Goal: Task Accomplishment & Management: Manage account settings

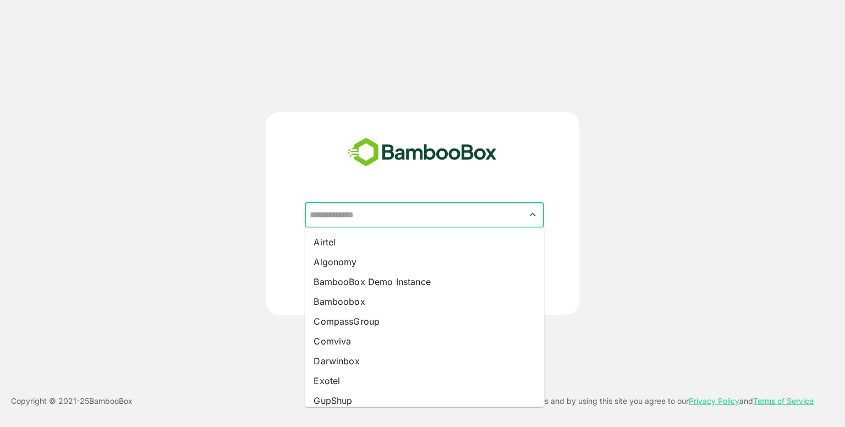
click at [425, 213] on input "text" at bounding box center [424, 215] width 235 height 21
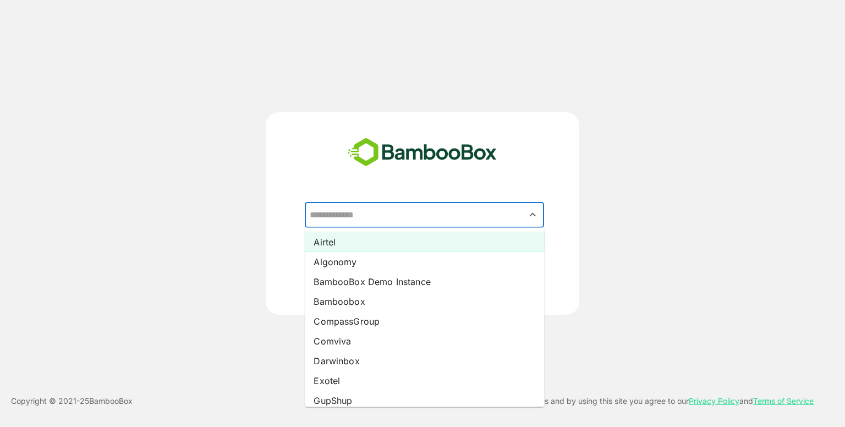
click at [388, 235] on li "Airtel" at bounding box center [424, 242] width 239 height 20
type input "******"
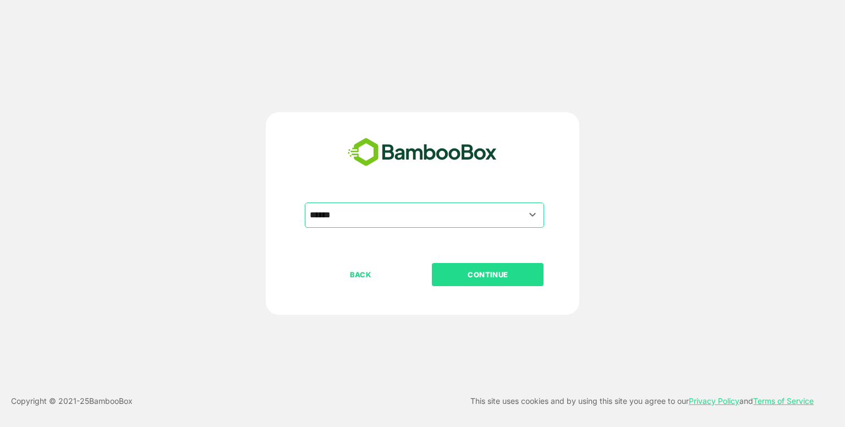
click at [457, 278] on p "CONTINUE" at bounding box center [488, 275] width 110 height 12
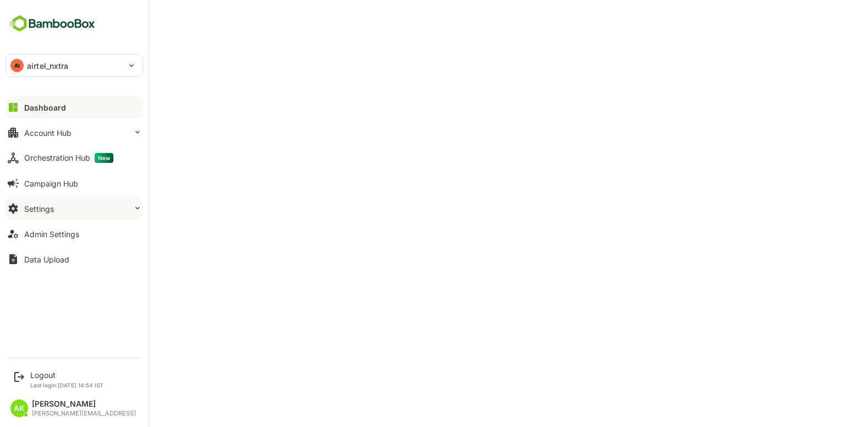
click at [61, 210] on button "Settings" at bounding box center [75, 209] width 138 height 22
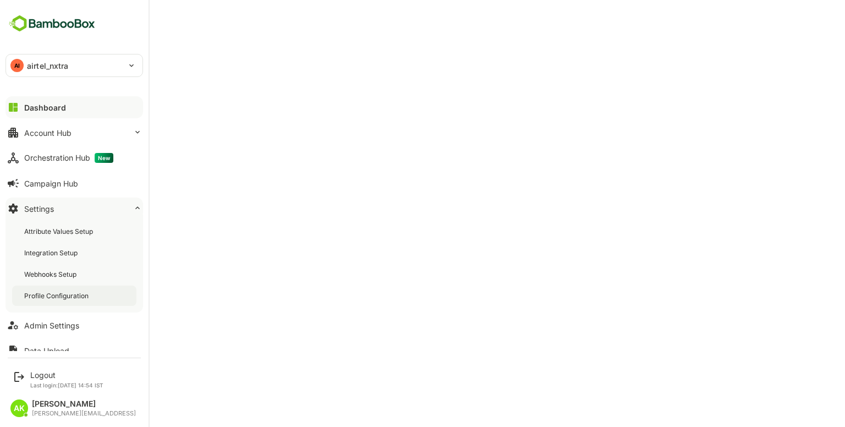
click at [58, 295] on div "Profile Configuration" at bounding box center [57, 295] width 67 height 9
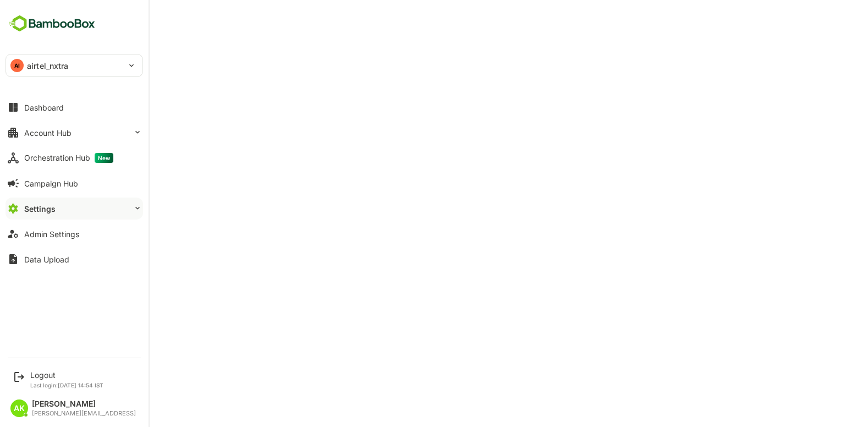
click at [30, 73] on div "AI airtel_nxtra" at bounding box center [67, 65] width 123 height 22
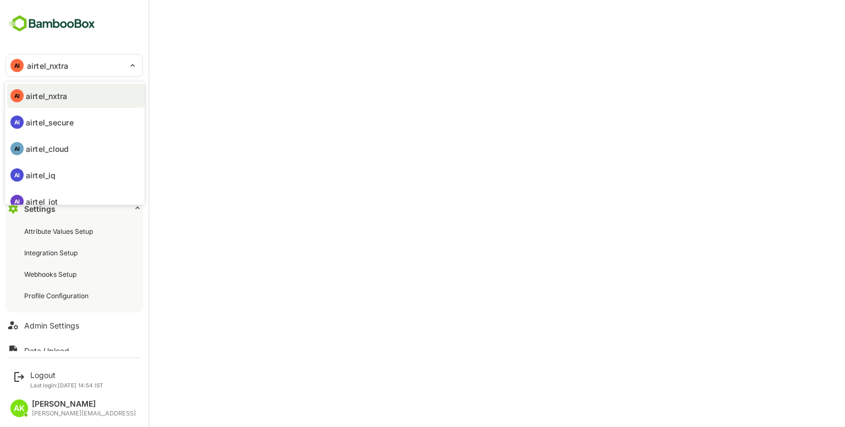
scroll to position [90, 0]
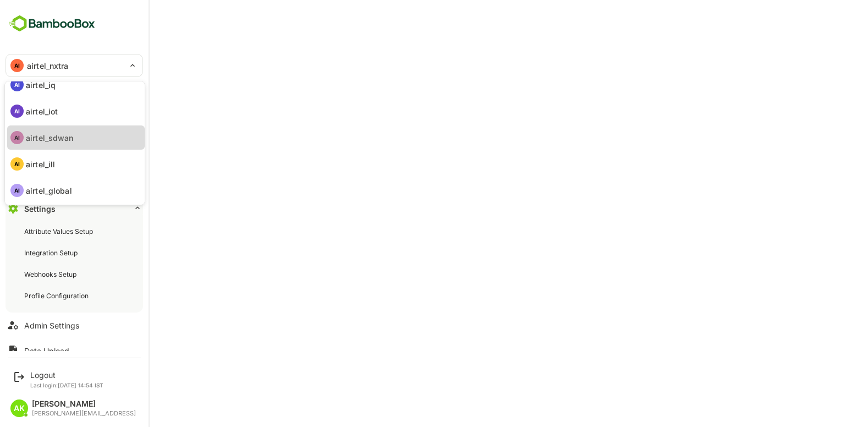
click at [66, 139] on p "airtel_sdwan" at bounding box center [50, 138] width 48 height 12
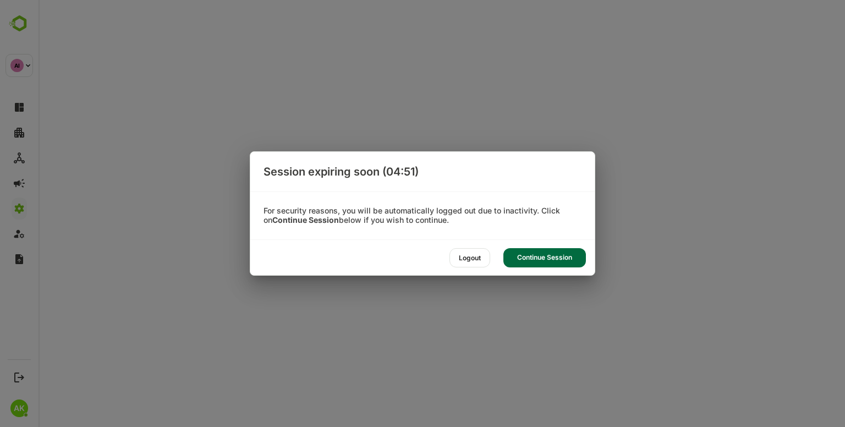
click at [528, 258] on div "Continue Session" at bounding box center [545, 257] width 83 height 19
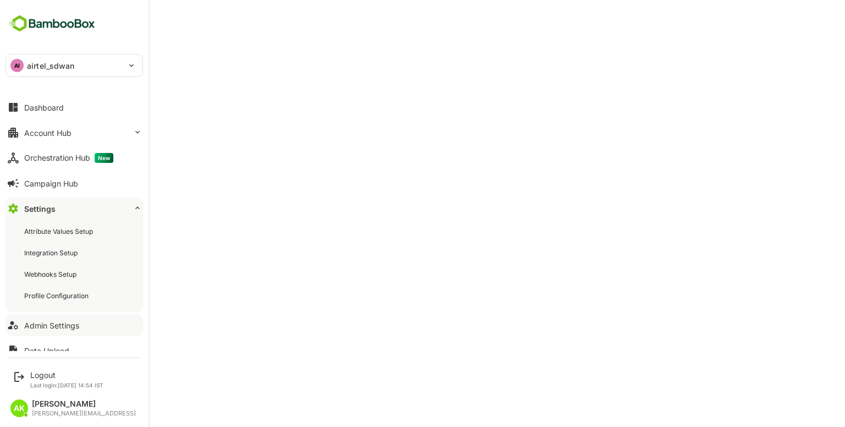
click at [42, 329] on div "Admin Settings" at bounding box center [51, 325] width 55 height 9
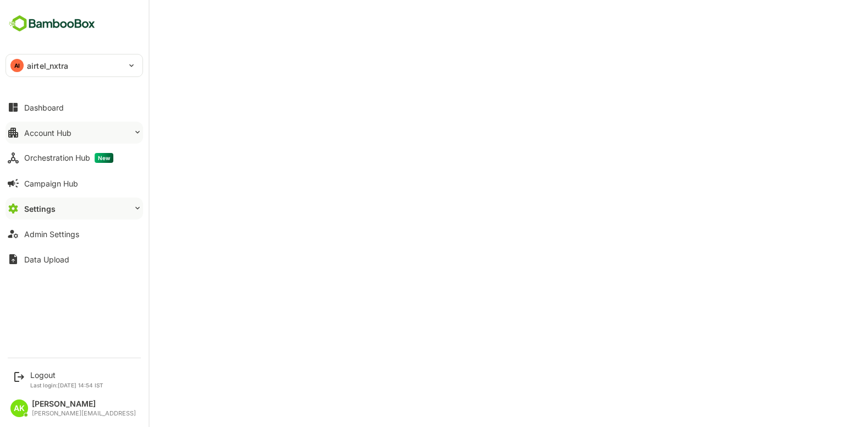
click at [75, 130] on button "Account Hub" at bounding box center [75, 133] width 138 height 22
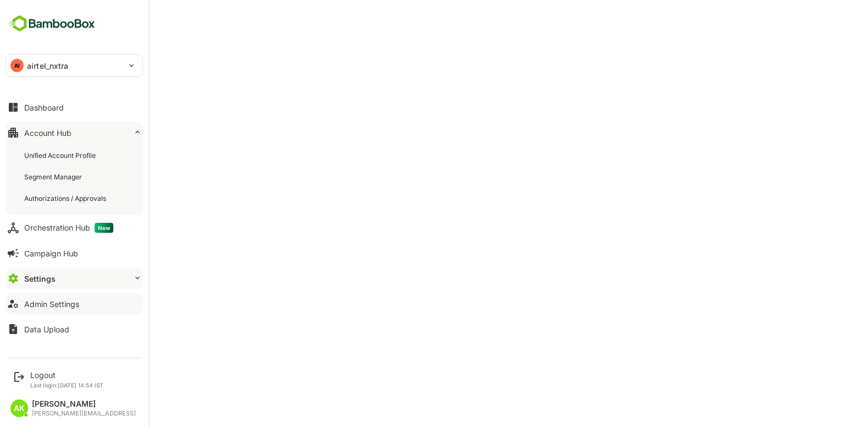
click at [45, 307] on div "Admin Settings" at bounding box center [51, 303] width 55 height 9
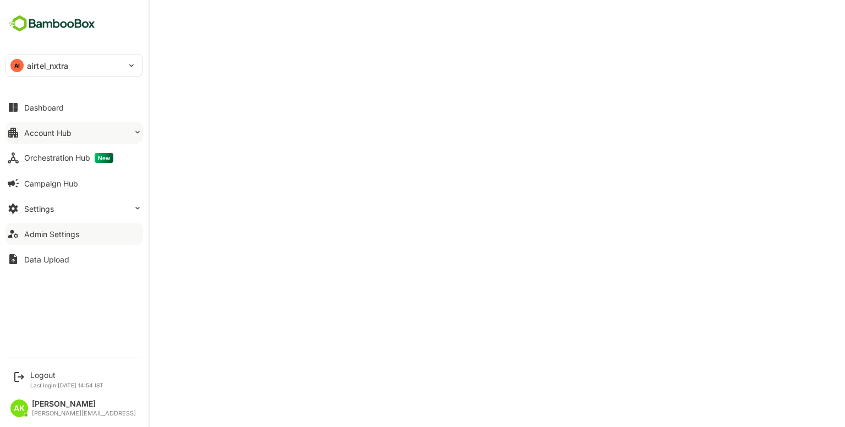
click at [54, 135] on div "Account Hub" at bounding box center [47, 132] width 47 height 9
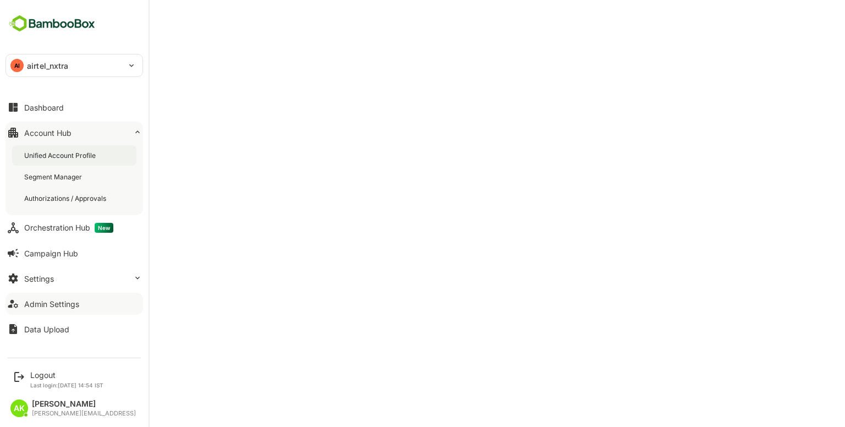
click at [64, 148] on div "Unified Account Profile" at bounding box center [74, 155] width 124 height 20
click at [80, 275] on button "Settings" at bounding box center [75, 279] width 138 height 22
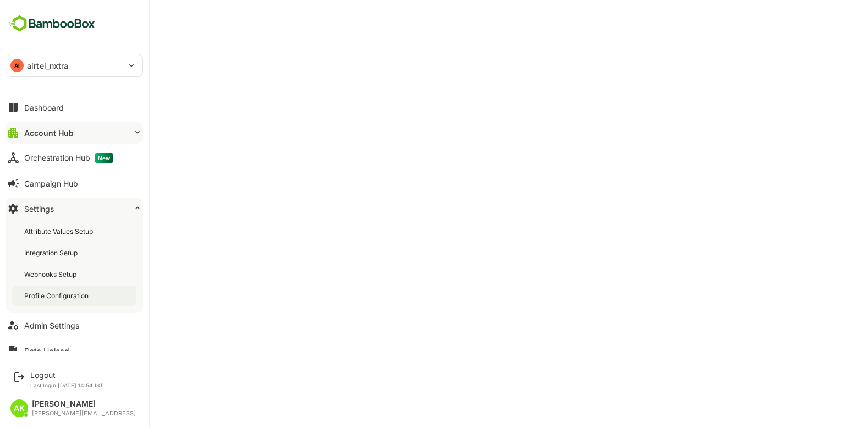
click at [86, 293] on div "Profile Configuration" at bounding box center [57, 295] width 67 height 9
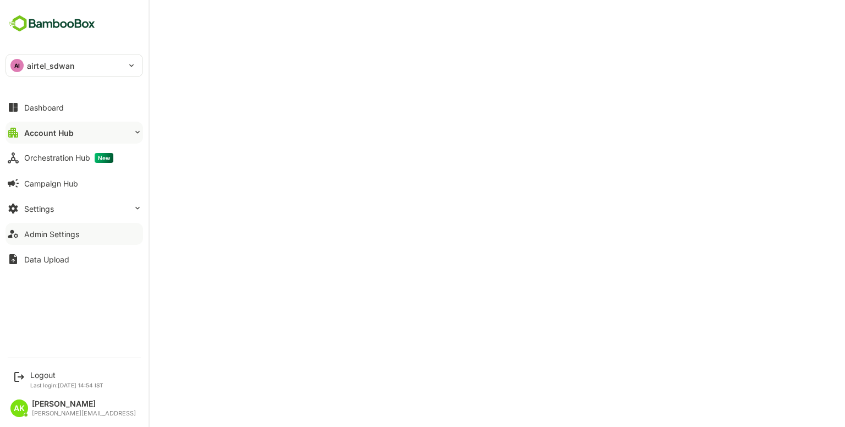
click at [61, 237] on div "Admin Settings" at bounding box center [51, 234] width 55 height 9
click at [64, 128] on div "Account Hub" at bounding box center [47, 132] width 47 height 9
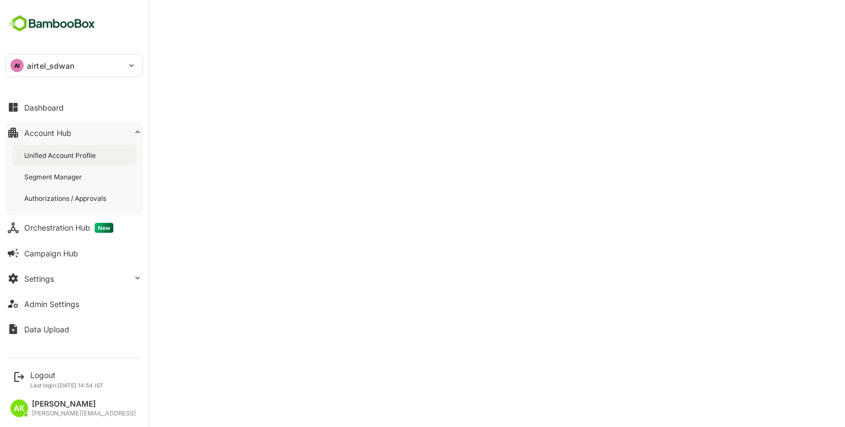
click at [93, 158] on div "Unified Account Profile" at bounding box center [61, 155] width 74 height 9
click at [68, 280] on button "Settings" at bounding box center [75, 279] width 138 height 22
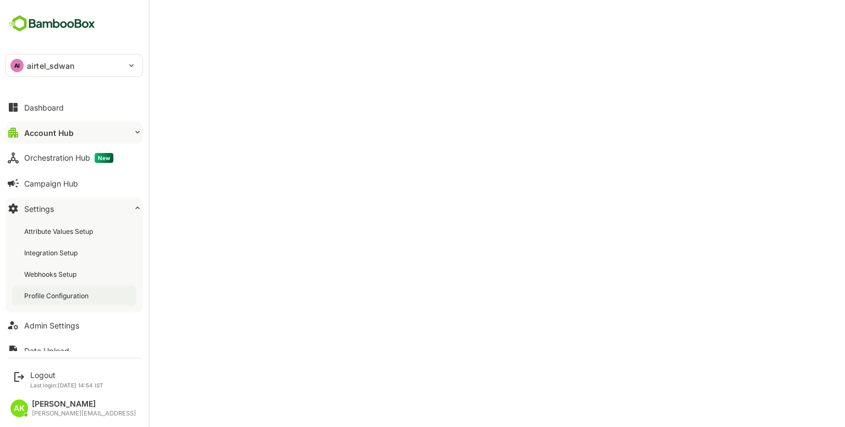
click at [69, 293] on div "Profile Configuration" at bounding box center [57, 295] width 67 height 9
click at [47, 132] on div "Account Hub" at bounding box center [47, 132] width 47 height 9
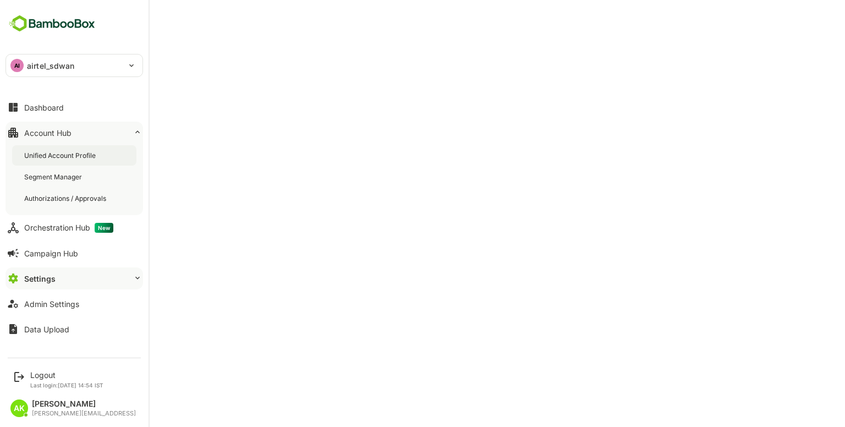
click at [52, 146] on div "Unified Account Profile" at bounding box center [74, 155] width 124 height 20
click at [36, 98] on button "Dashboard" at bounding box center [75, 107] width 138 height 22
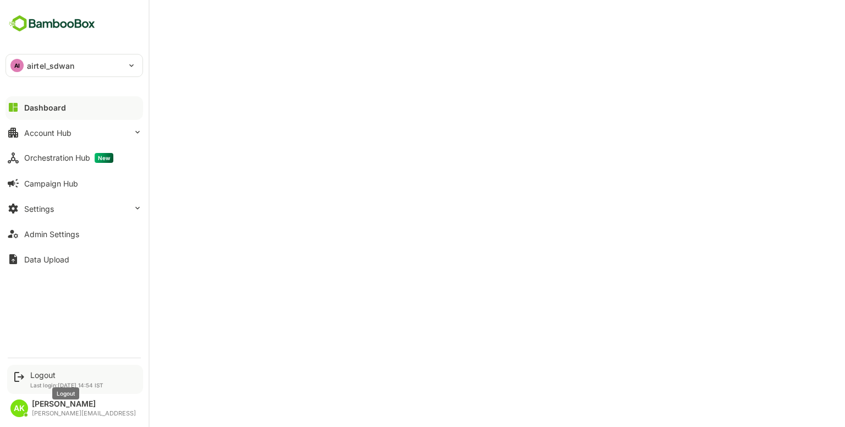
click at [40, 373] on div "Logout" at bounding box center [66, 374] width 73 height 9
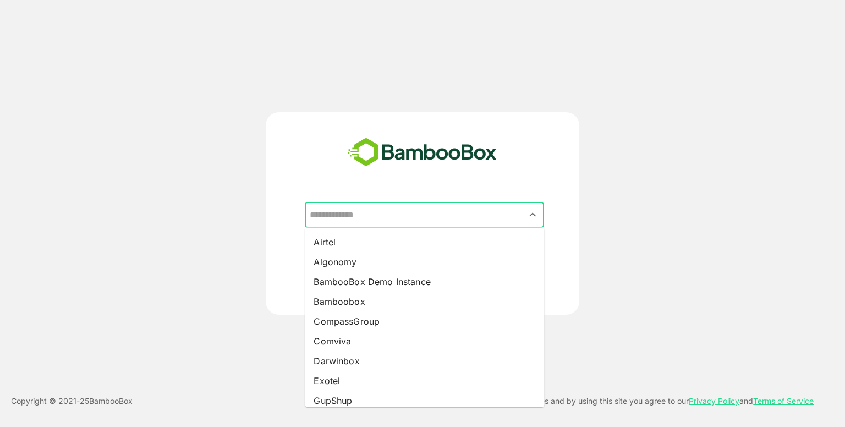
click at [402, 218] on input "text" at bounding box center [424, 215] width 235 height 21
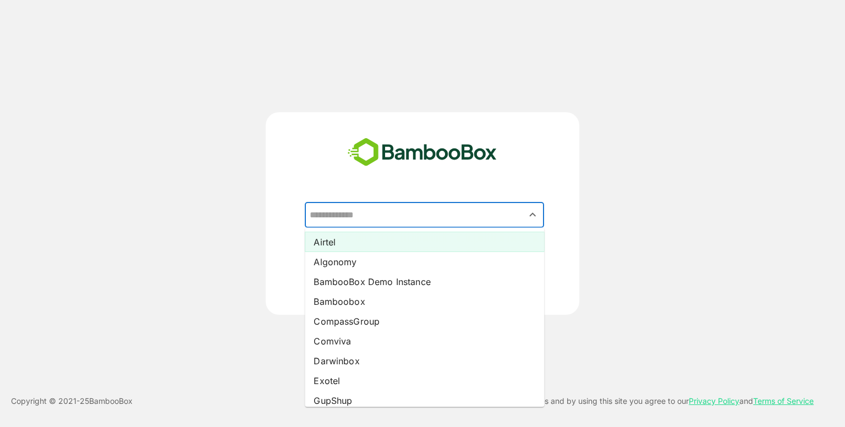
click at [374, 243] on li "Airtel" at bounding box center [424, 242] width 239 height 20
type input "******"
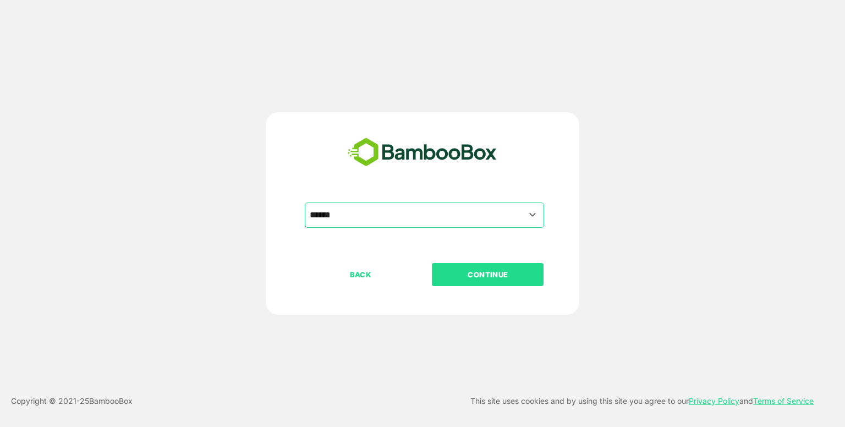
click at [465, 263] on button "CONTINUE" at bounding box center [488, 274] width 112 height 23
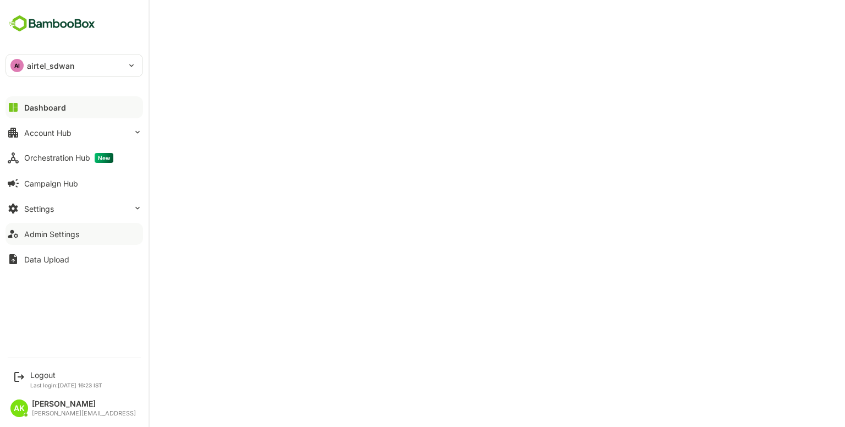
click at [58, 232] on div "Admin Settings" at bounding box center [51, 234] width 55 height 9
click at [48, 375] on div "Logout" at bounding box center [66, 374] width 72 height 9
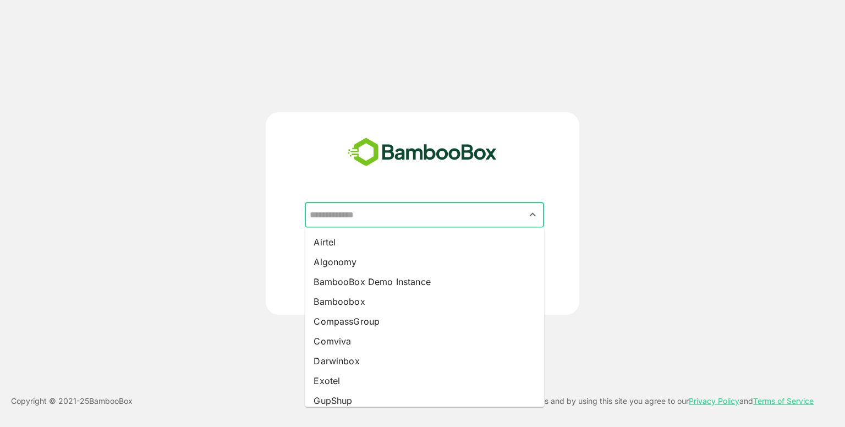
click at [404, 211] on input "text" at bounding box center [424, 215] width 235 height 21
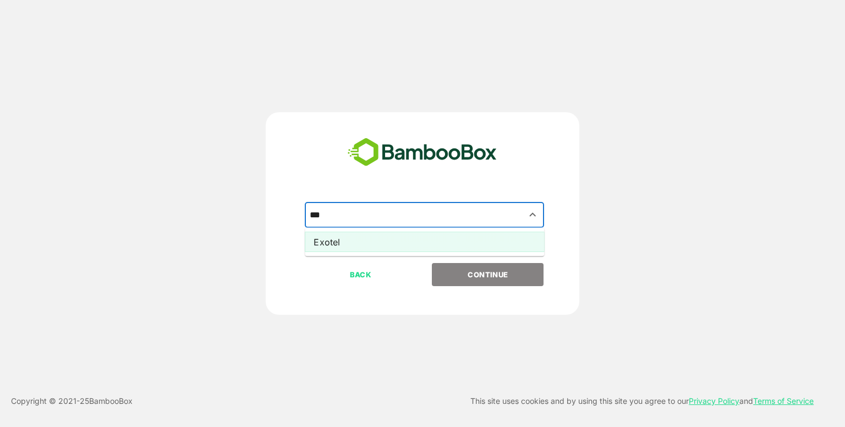
click at [394, 246] on li "Exotel" at bounding box center [424, 242] width 239 height 20
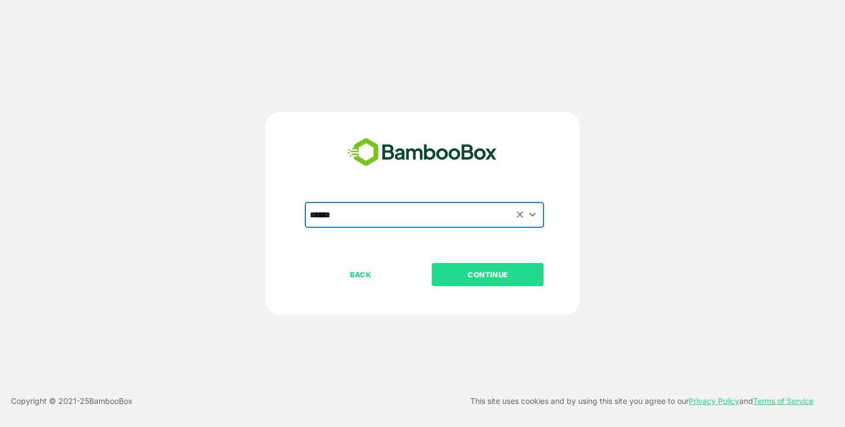
type input "******"
click at [479, 269] on p "CONTINUE" at bounding box center [488, 275] width 110 height 12
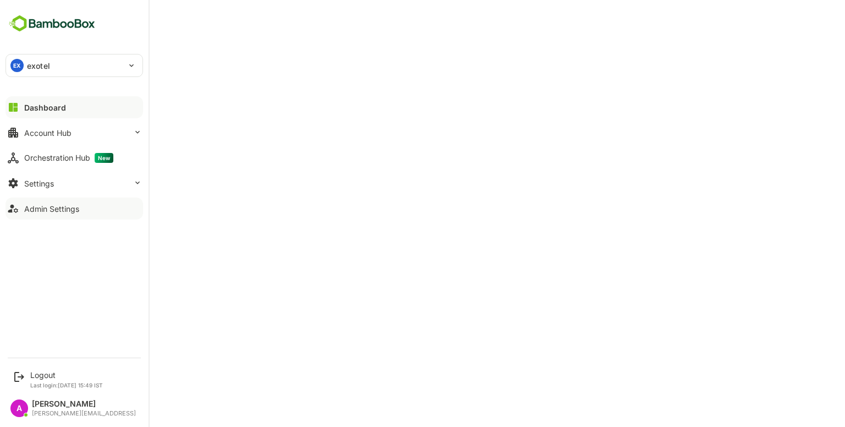
click at [68, 205] on div "Admin Settings" at bounding box center [51, 208] width 55 height 9
click at [49, 370] on div "Logout" at bounding box center [66, 374] width 73 height 9
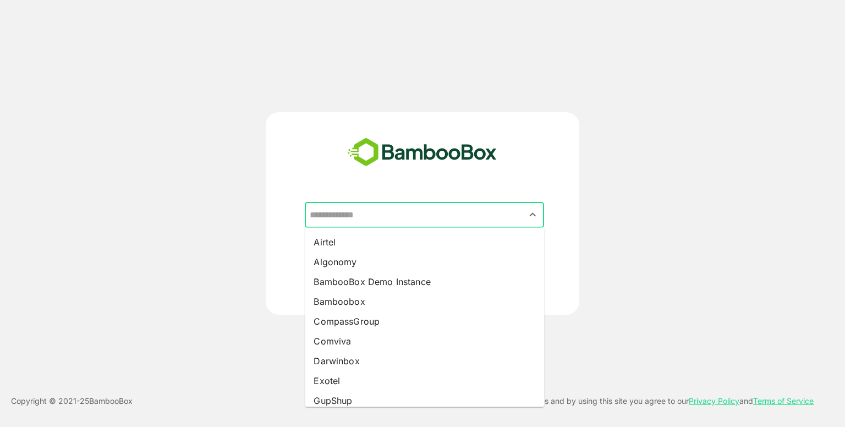
click at [382, 215] on input "text" at bounding box center [424, 215] width 235 height 21
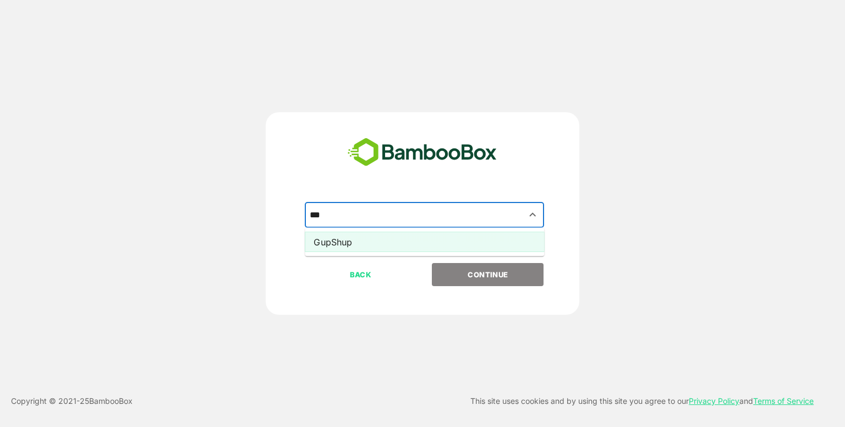
click at [347, 241] on li "GupShup" at bounding box center [424, 242] width 239 height 20
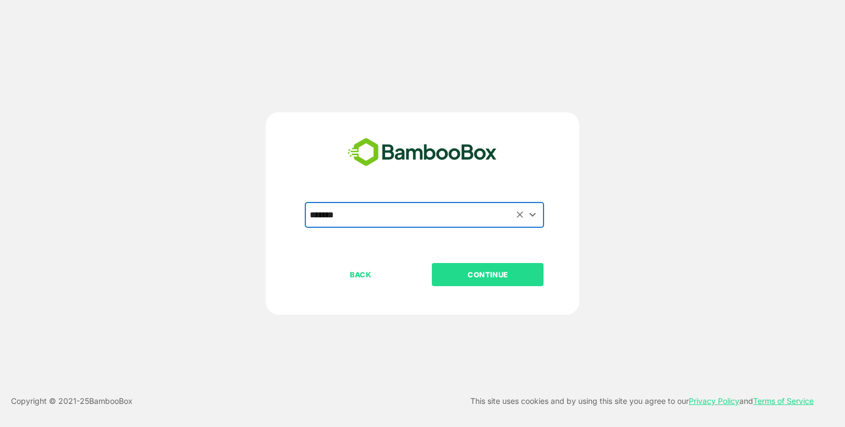
type input "*******"
click at [479, 272] on p "CONTINUE" at bounding box center [488, 275] width 110 height 12
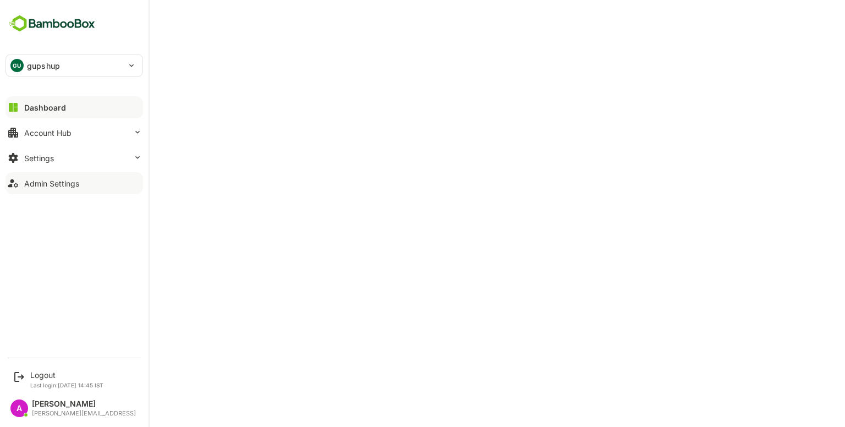
click at [67, 188] on button "Admin Settings" at bounding box center [75, 183] width 138 height 22
click at [42, 370] on div "Logout" at bounding box center [66, 374] width 73 height 9
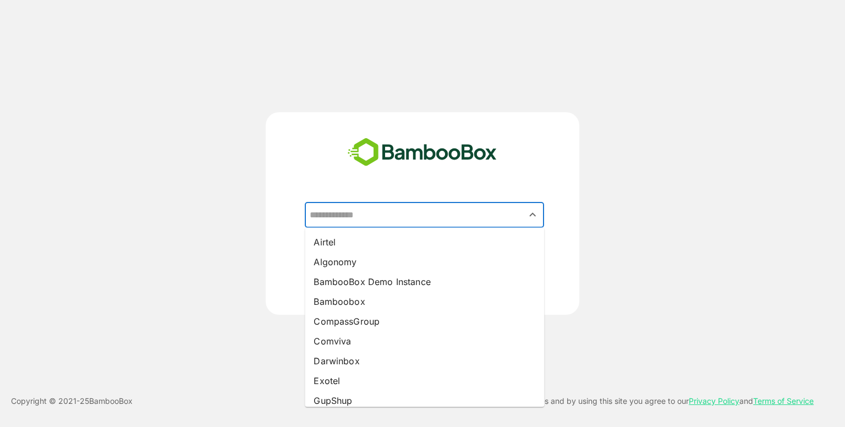
click at [416, 215] on input "text" at bounding box center [424, 215] width 235 height 21
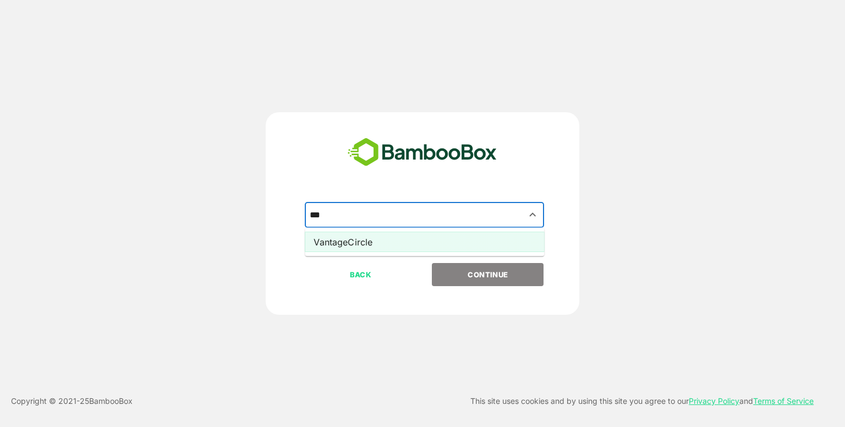
click at [406, 238] on li "VantageCircle" at bounding box center [424, 242] width 239 height 20
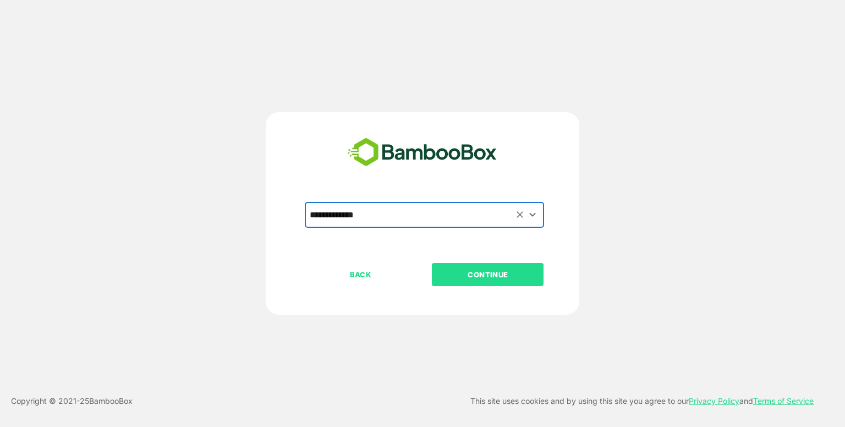
type input "**********"
click at [500, 270] on p "CONTINUE" at bounding box center [488, 275] width 110 height 12
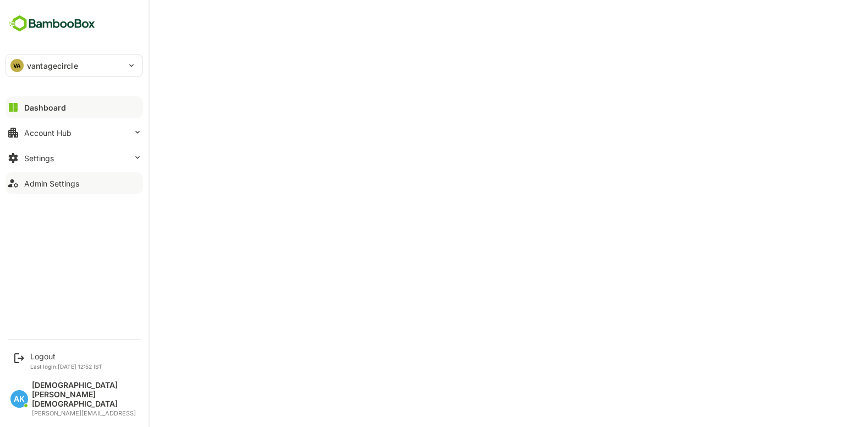
click at [46, 187] on div "Admin Settings" at bounding box center [51, 183] width 55 height 9
click at [57, 361] on div "Logout" at bounding box center [66, 356] width 72 height 9
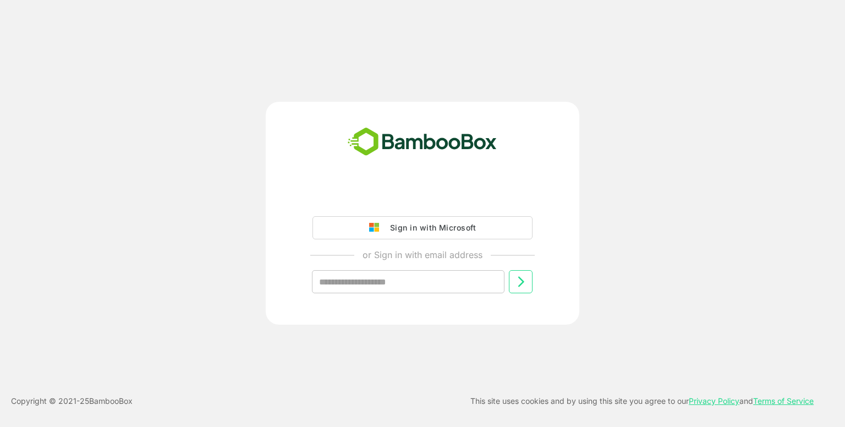
click at [397, 185] on iframe at bounding box center [422, 197] width 231 height 24
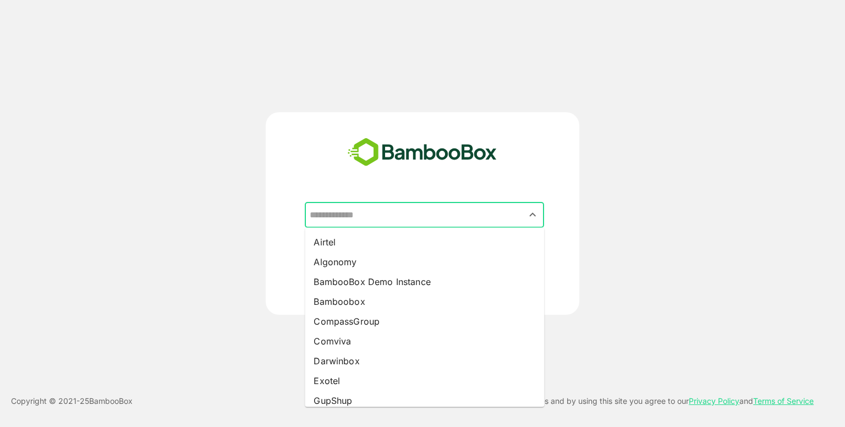
click at [370, 219] on input "text" at bounding box center [424, 215] width 235 height 21
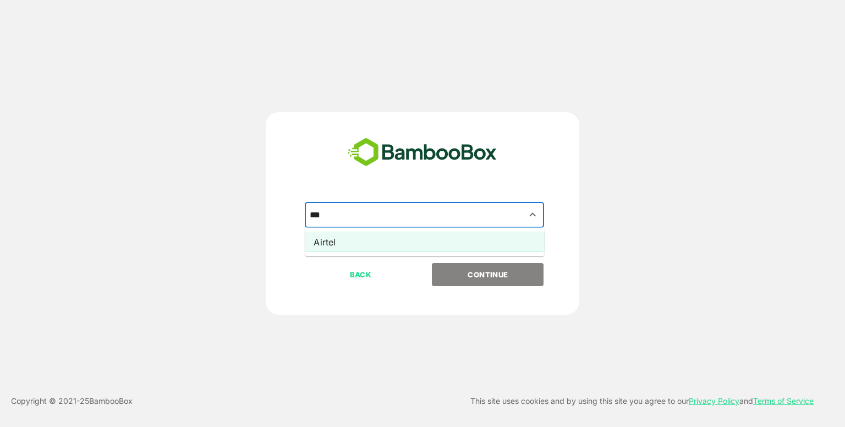
click at [448, 249] on li "Airtel" at bounding box center [424, 242] width 239 height 20
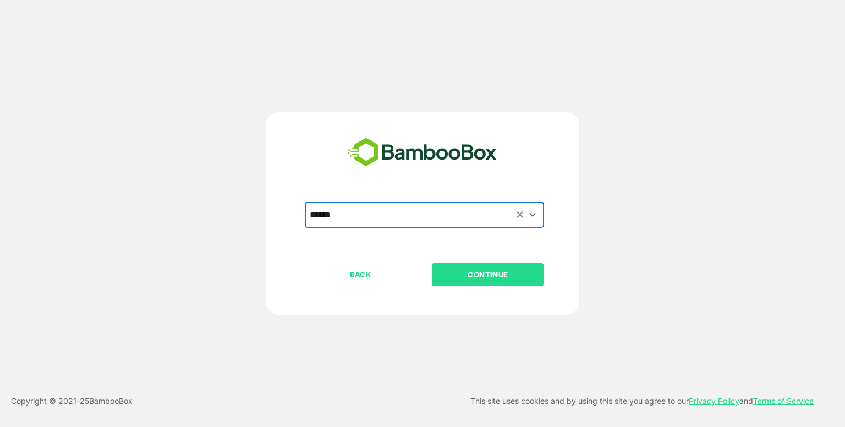
type input "******"
click at [465, 272] on p "CONTINUE" at bounding box center [488, 275] width 110 height 12
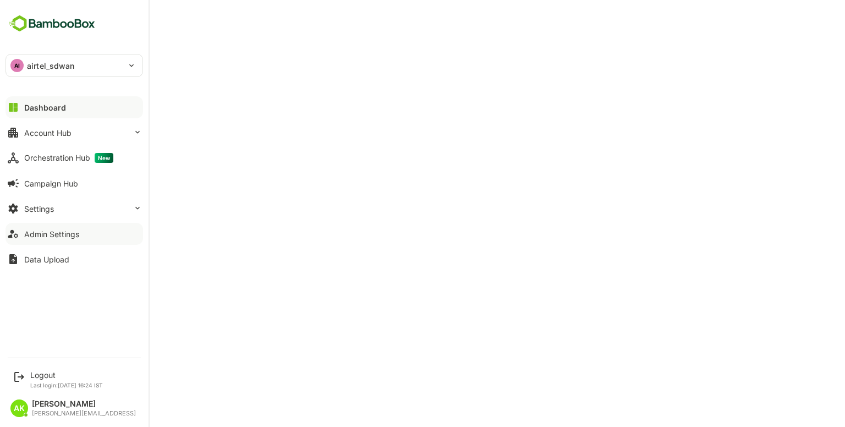
click at [56, 234] on div "Admin Settings" at bounding box center [51, 234] width 55 height 9
click at [67, 131] on div "Account Hub" at bounding box center [47, 132] width 47 height 9
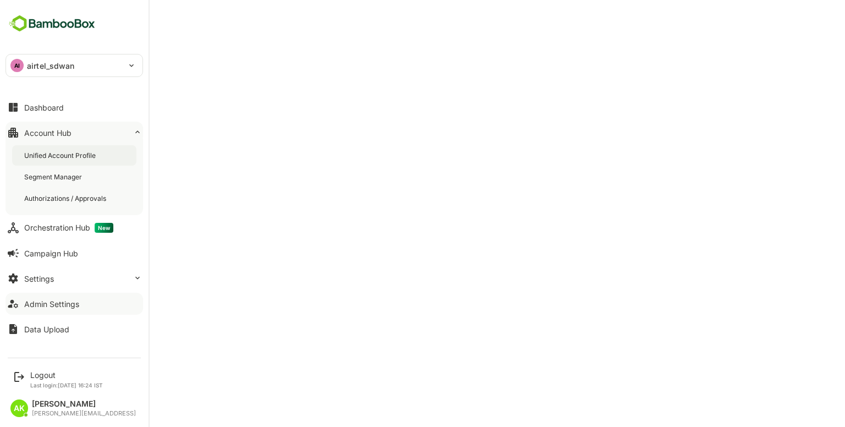
click at [77, 152] on div "Unified Account Profile" at bounding box center [61, 155] width 74 height 9
click at [73, 305] on div "Admin Settings" at bounding box center [51, 303] width 55 height 9
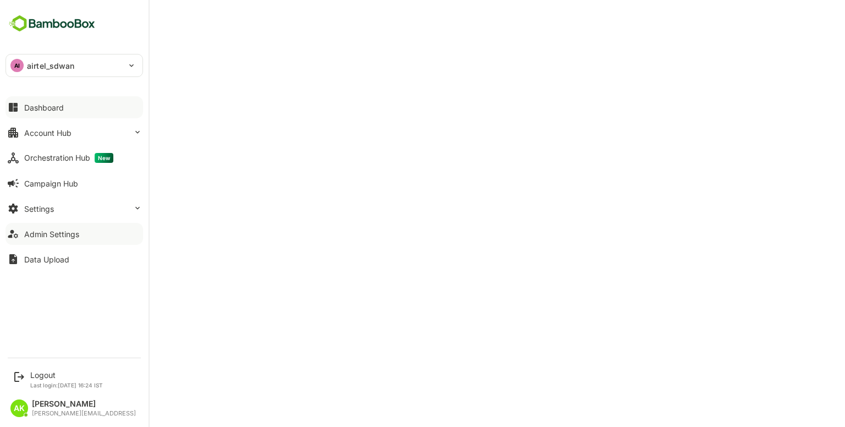
click at [38, 116] on button "Dashboard" at bounding box center [75, 107] width 138 height 22
click at [72, 230] on div "Admin Settings" at bounding box center [51, 234] width 55 height 9
click at [62, 139] on button "Account Hub" at bounding box center [75, 133] width 138 height 22
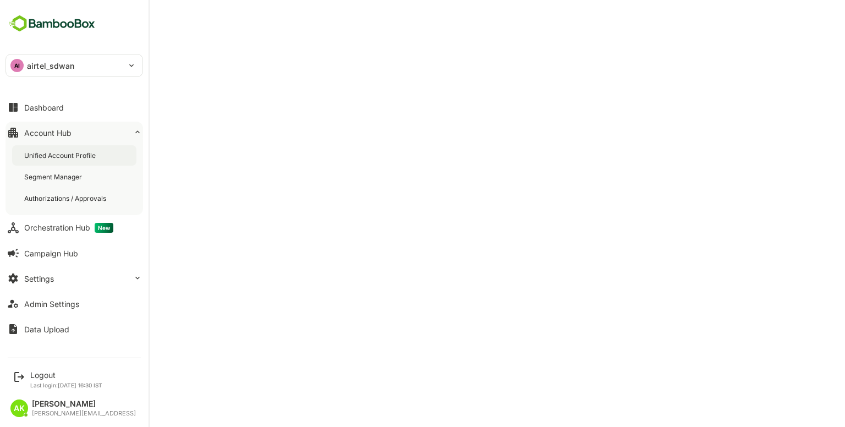
click at [66, 155] on div "Unified Account Profile" at bounding box center [61, 155] width 74 height 9
